Goal: Task Accomplishment & Management: Use online tool/utility

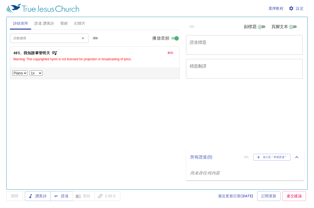
select select "1"
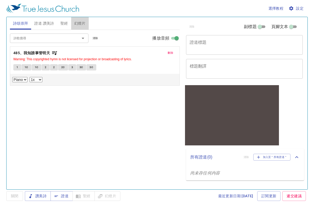
click at [82, 23] on span "幻燈片" at bounding box center [79, 23] width 11 height 7
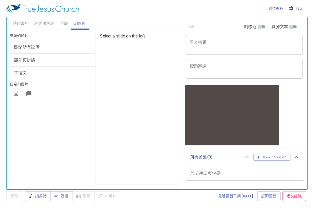
click at [301, 8] on span "設定" at bounding box center [297, 8] width 14 height 7
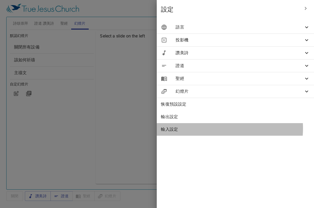
click at [223, 128] on span "輸入設定" at bounding box center [235, 129] width 149 height 6
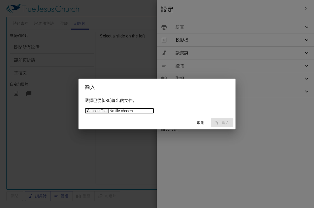
click at [100, 111] on input "file" at bounding box center [119, 111] width 69 height 6
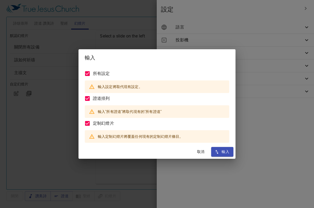
click at [222, 153] on span "輸入" at bounding box center [223, 151] width 14 height 7
type input "en"
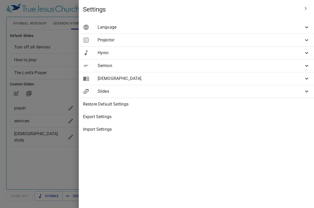
click at [125, 148] on div at bounding box center [157, 104] width 314 height 208
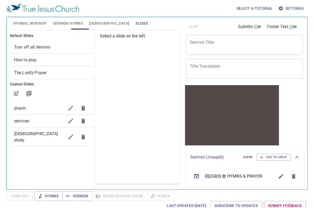
click at [41, 133] on span "[DEMOGRAPHIC_DATA] study" at bounding box center [39, 137] width 51 height 13
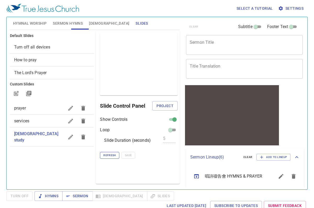
click at [113, 155] on span "Refresh" at bounding box center [109, 155] width 12 height 5
